Goal: Information Seeking & Learning: Learn about a topic

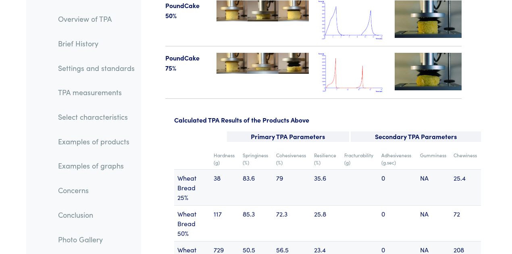
scroll to position [10455, 0]
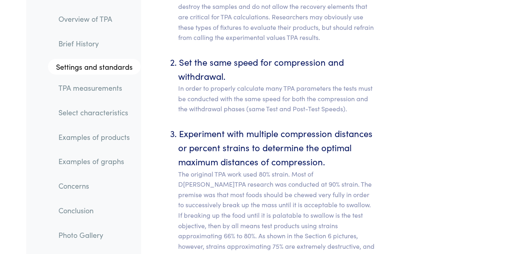
scroll to position [4120, 0]
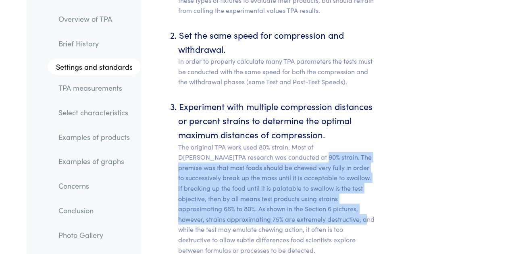
drag, startPoint x: 262, startPoint y: 95, endPoint x: 274, endPoint y: 160, distance: 66.0
click at [274, 160] on p "The original TPA work used 80% strain. Most of D[PERSON_NAME]TPA research was c…" at bounding box center [276, 199] width 197 height 114
click at [274, 161] on p "The original TPA work used 80% strain. Most of D[PERSON_NAME]TPA research was c…" at bounding box center [276, 199] width 197 height 114
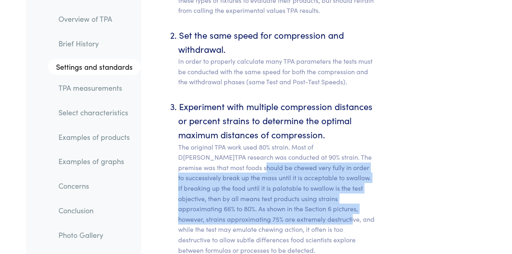
drag, startPoint x: 260, startPoint y: 163, endPoint x: 201, endPoint y: 103, distance: 83.5
click at [201, 142] on p "The original TPA work used 80% strain. Most of D[PERSON_NAME]TPA research was c…" at bounding box center [276, 199] width 197 height 114
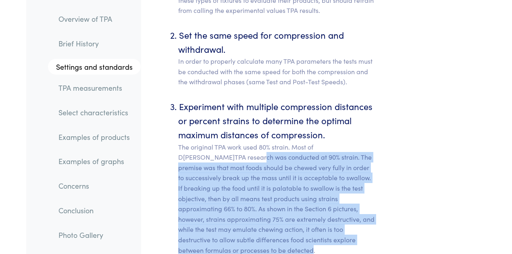
drag, startPoint x: 199, startPoint y: 100, endPoint x: 246, endPoint y: 187, distance: 99.1
click at [246, 187] on p "The original TPA work used 80% strain. Most of D[PERSON_NAME]TPA research was c…" at bounding box center [276, 199] width 197 height 114
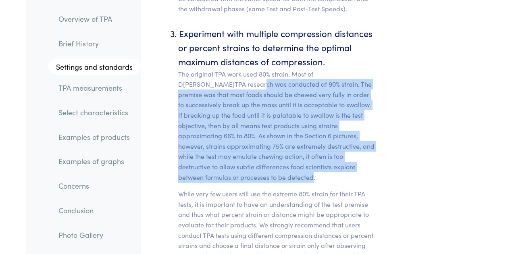
scroll to position [4201, 0]
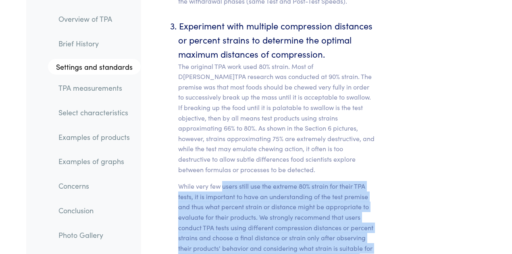
drag, startPoint x: 223, startPoint y: 126, endPoint x: 359, endPoint y: 207, distance: 157.5
click at [359, 207] on p "While very few users still use the extreme 80% strain for their TPA tests, it i…" at bounding box center [276, 227] width 197 height 93
click at [230, 181] on p "While very few users still use the extreme 80% strain for their TPA tests, it i…" at bounding box center [276, 227] width 197 height 93
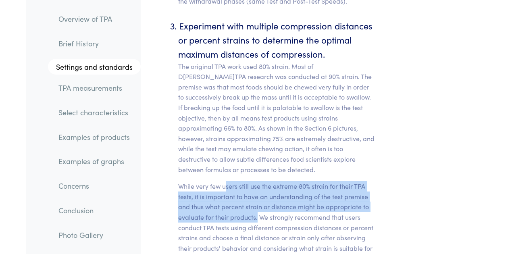
drag, startPoint x: 226, startPoint y: 123, endPoint x: 257, endPoint y: 157, distance: 45.6
click at [257, 181] on p "While very few users still use the extreme 80% strain for their TPA tests, it i…" at bounding box center [276, 227] width 197 height 93
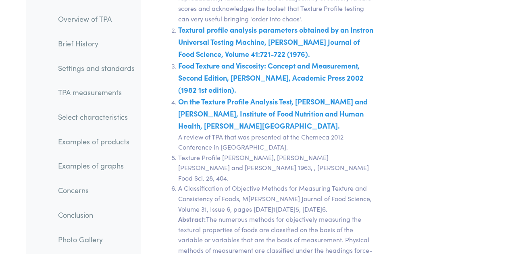
scroll to position [15885, 0]
